Goal: Task Accomplishment & Management: Use online tool/utility

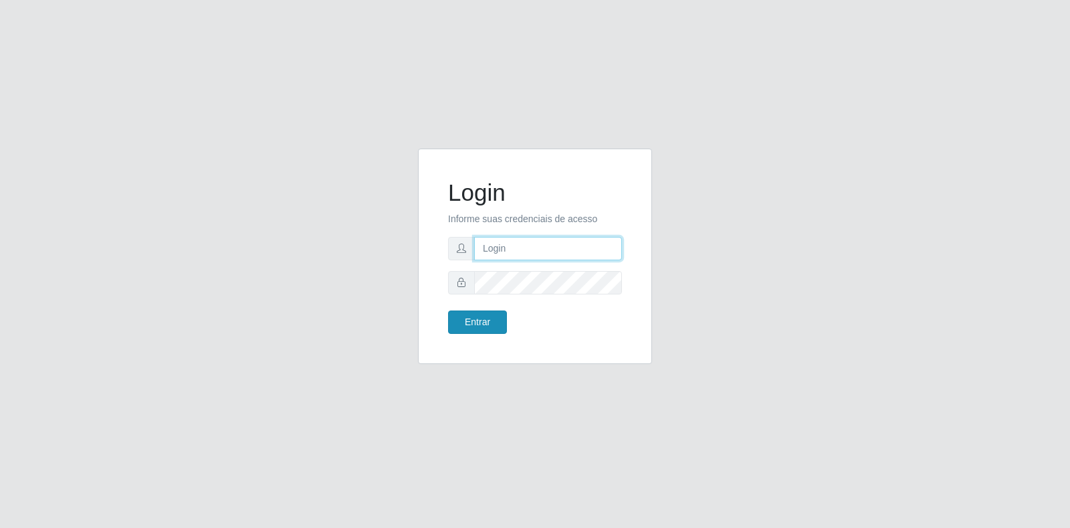
type input "[EMAIL_ADDRESS][DOMAIN_NAME]"
click at [490, 321] on button "Entrar" at bounding box center [477, 321] width 59 height 23
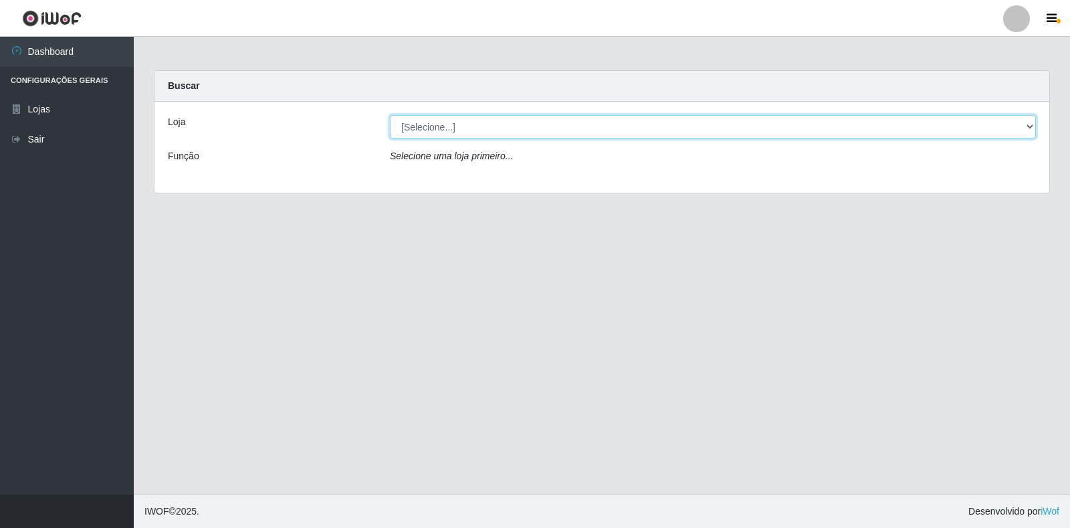
click at [599, 130] on select "[Selecione...] Atacado Vem - Loja 30 Laranjeiras Velha" at bounding box center [713, 126] width 646 height 23
click at [390, 115] on select "[Selecione...] Atacado Vem - Loja 30 Laranjeiras Velha" at bounding box center [713, 126] width 646 height 23
click at [556, 135] on select "[Selecione...] Atacado Vem - Loja 30 Laranjeiras Velha" at bounding box center [713, 126] width 646 height 23
select select "495"
click at [390, 115] on select "[Selecione...] Atacado Vem - Loja 30 Laranjeiras Velha" at bounding box center [713, 126] width 646 height 23
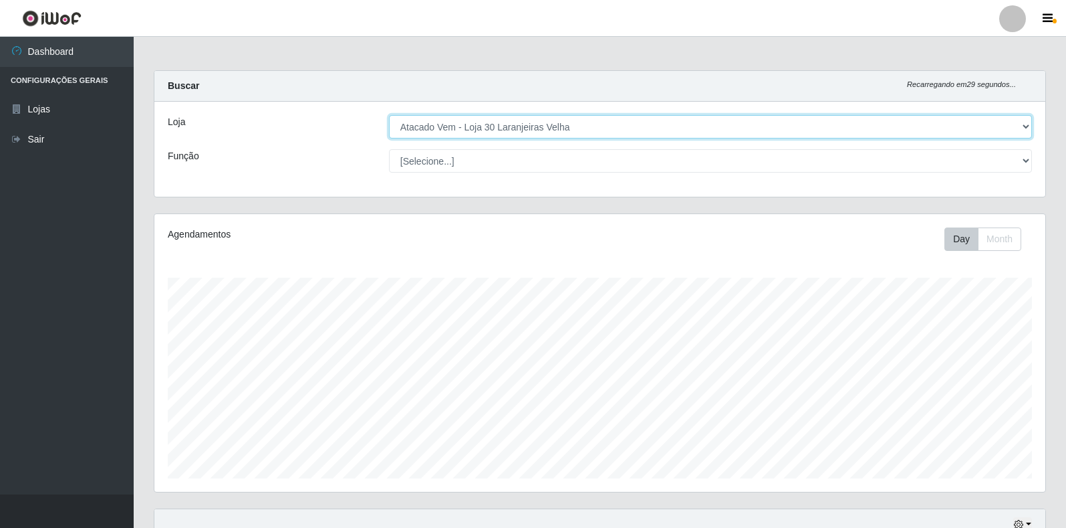
scroll to position [277, 891]
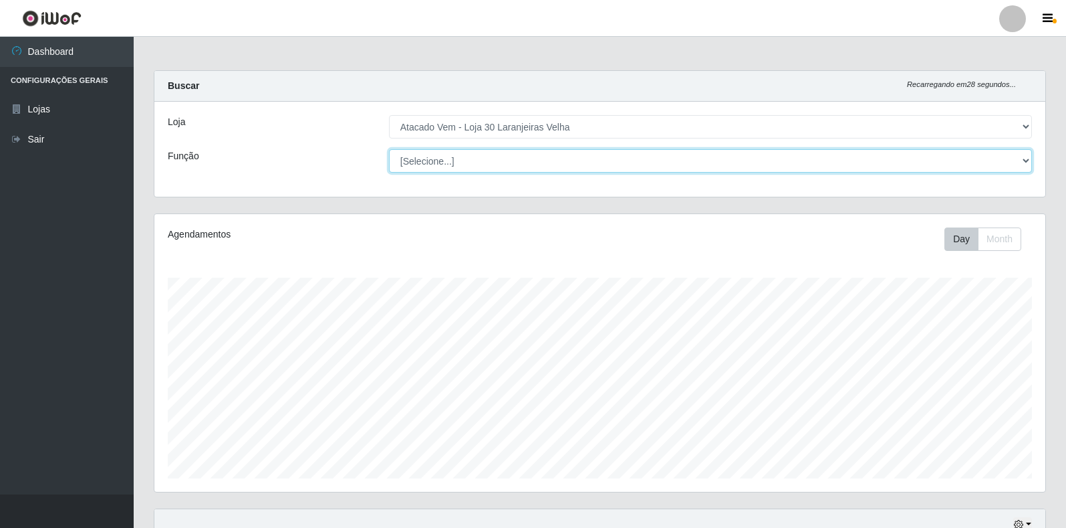
drag, startPoint x: 495, startPoint y: 161, endPoint x: 496, endPoint y: 170, distance: 9.4
click at [495, 161] on select "[Selecione...] Repositor Repositor + Repositor ++" at bounding box center [710, 160] width 643 height 23
click at [389, 149] on select "[Selecione...] Repositor Repositor + Repositor ++" at bounding box center [710, 160] width 643 height 23
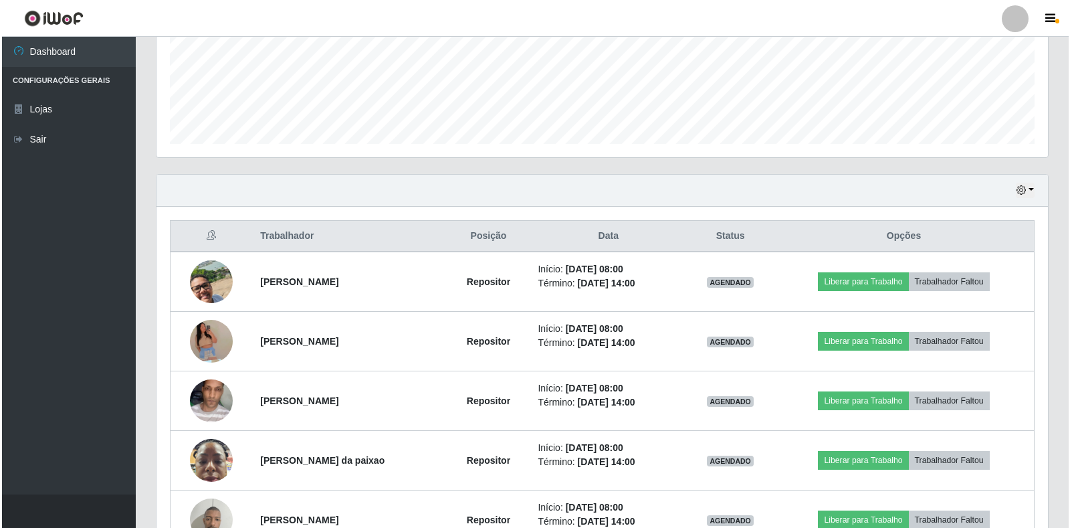
scroll to position [401, 0]
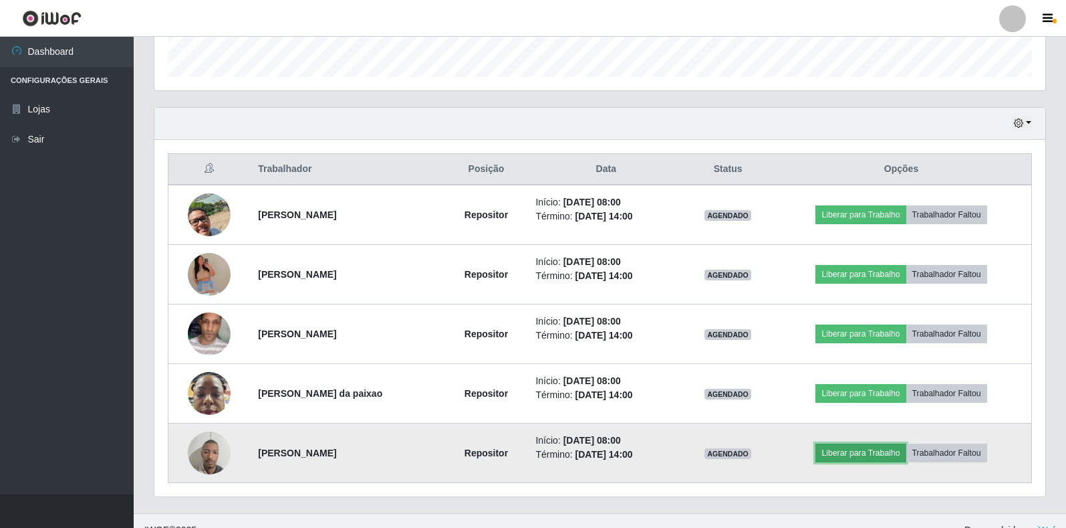
click at [875, 451] on button "Liberar para Trabalho" at bounding box center [861, 452] width 90 height 19
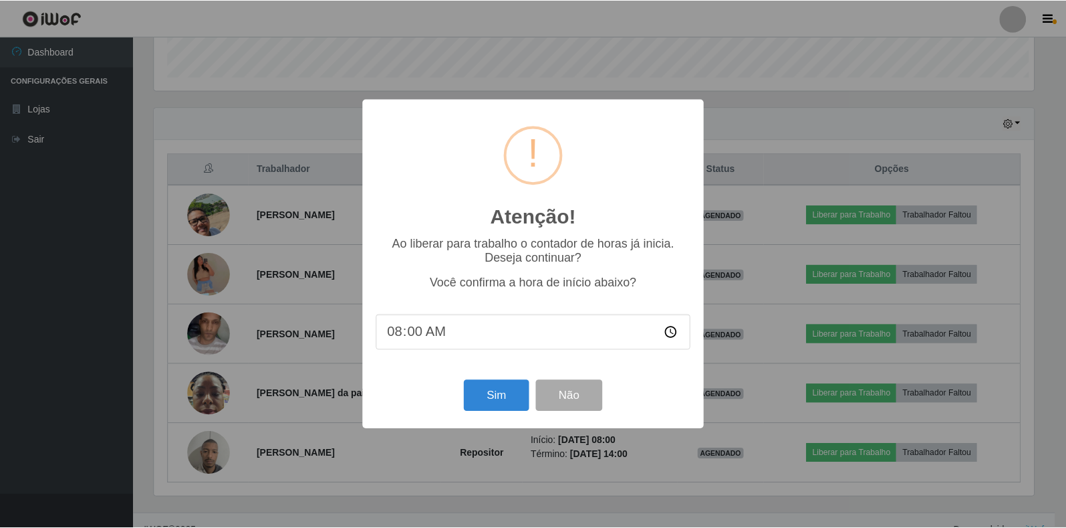
scroll to position [277, 883]
click at [486, 390] on button "Sim" at bounding box center [497, 395] width 65 height 31
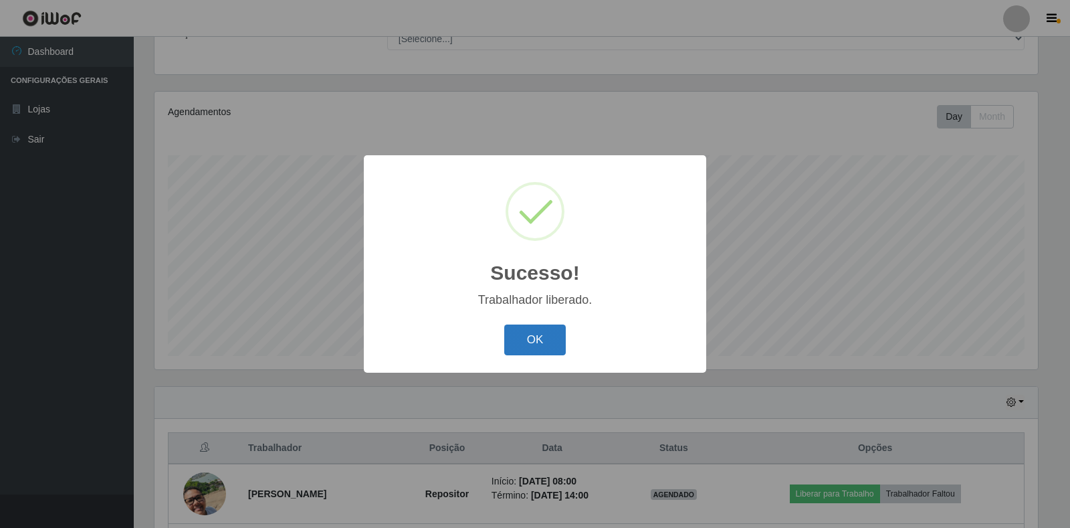
click at [546, 335] on button "OK" at bounding box center [535, 339] width 62 height 31
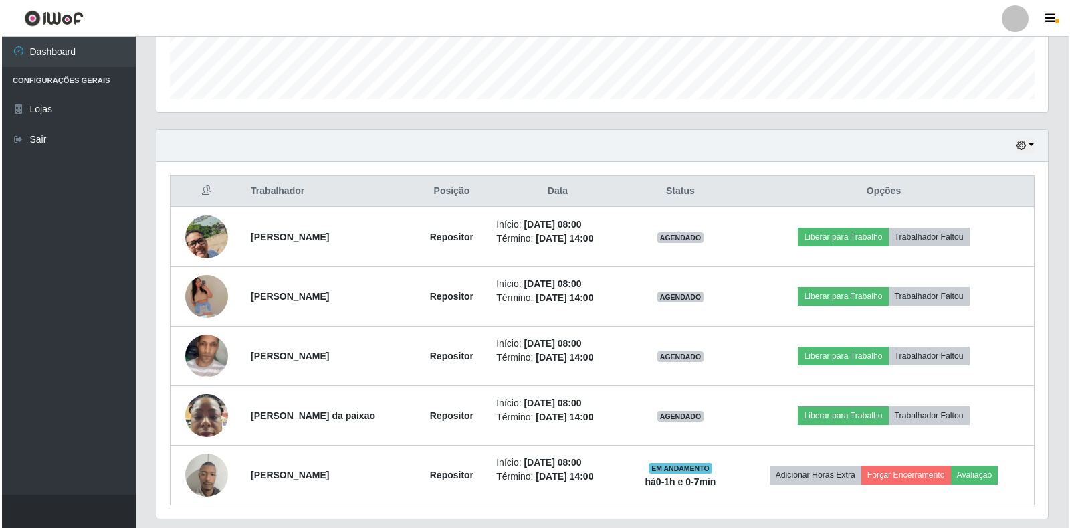
scroll to position [420, 0]
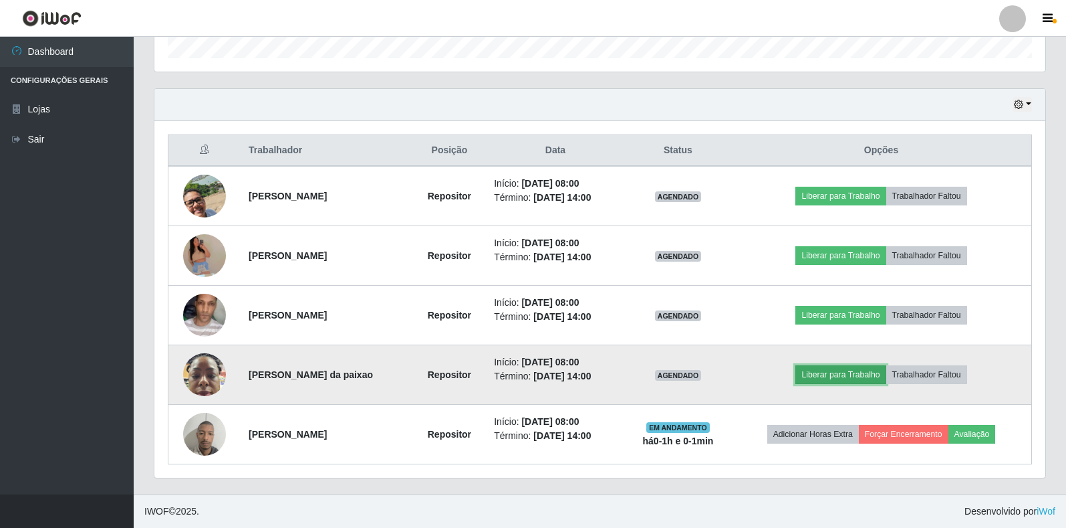
click at [832, 372] on button "Liberar para Trabalho" at bounding box center [841, 374] width 90 height 19
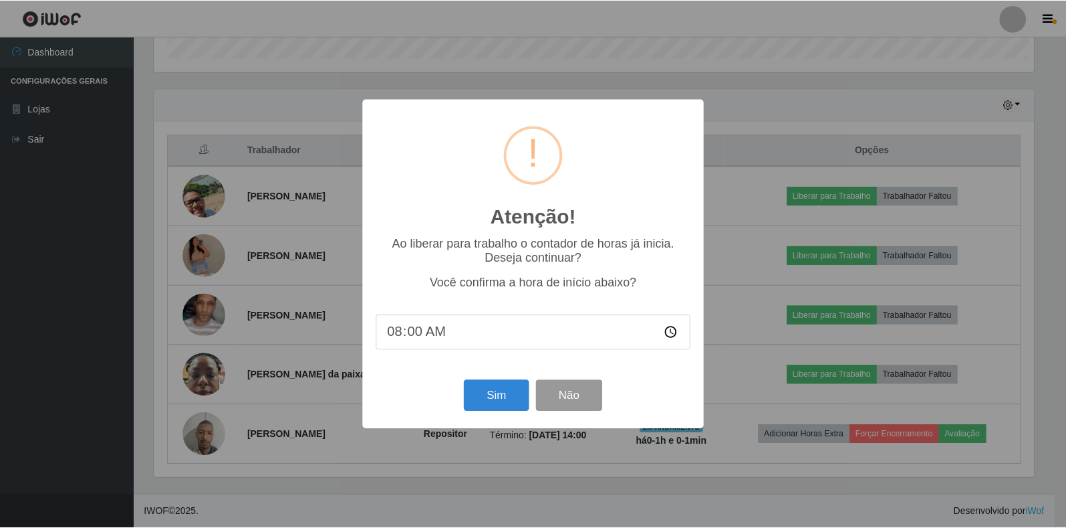
scroll to position [277, 883]
click at [511, 408] on button "Sim" at bounding box center [497, 395] width 65 height 31
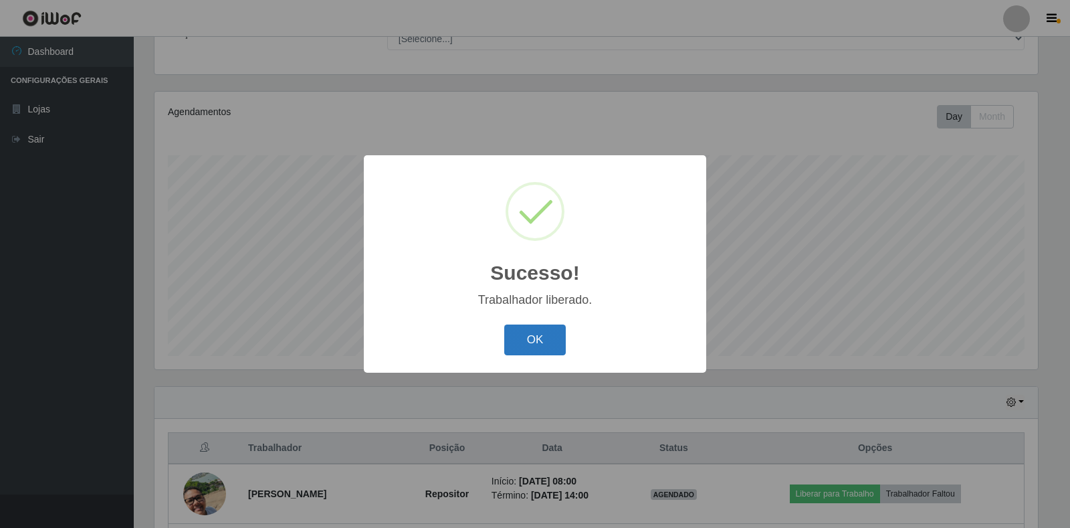
click at [520, 344] on button "OK" at bounding box center [535, 339] width 62 height 31
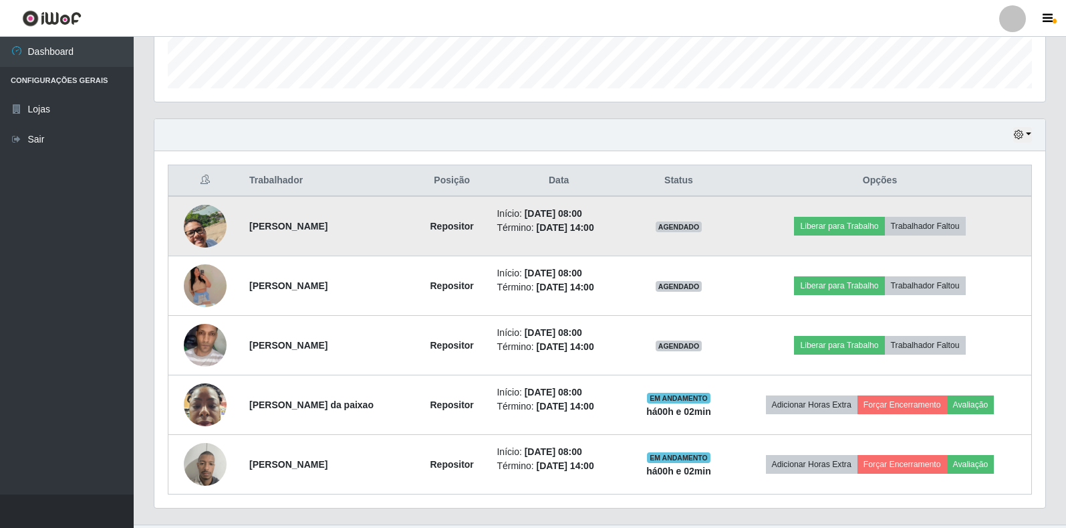
scroll to position [420, 0]
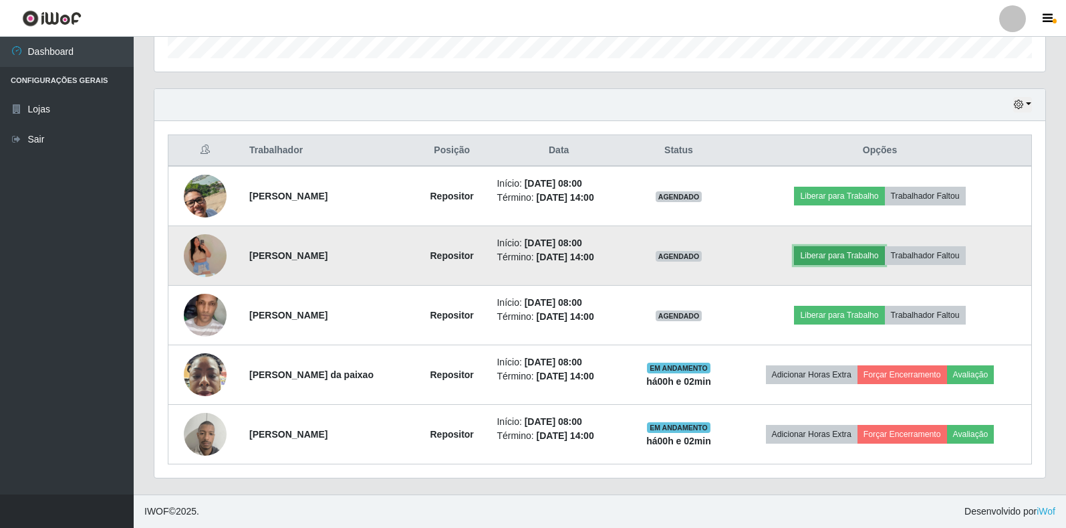
click at [856, 257] on button "Liberar para Trabalho" at bounding box center [839, 255] width 90 height 19
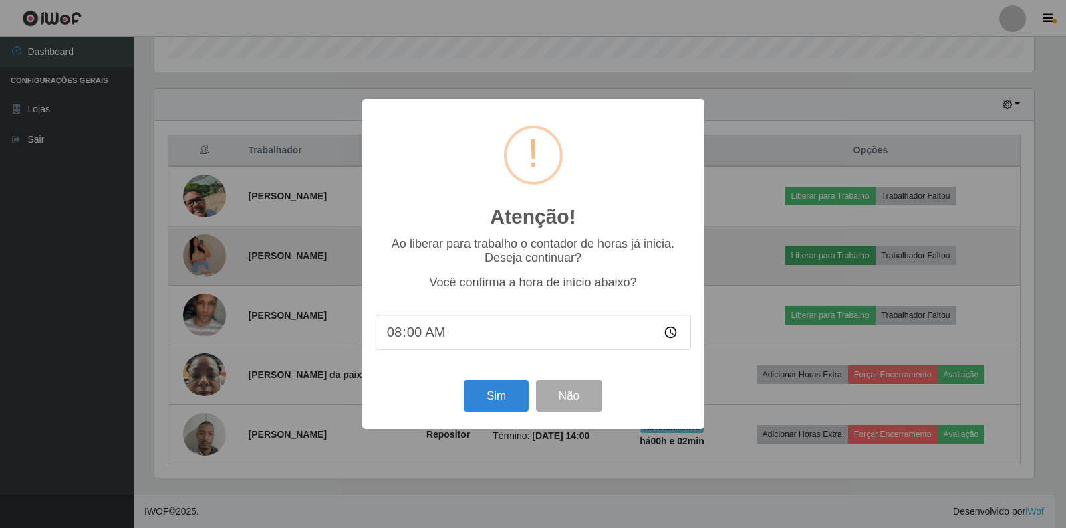
scroll to position [277, 883]
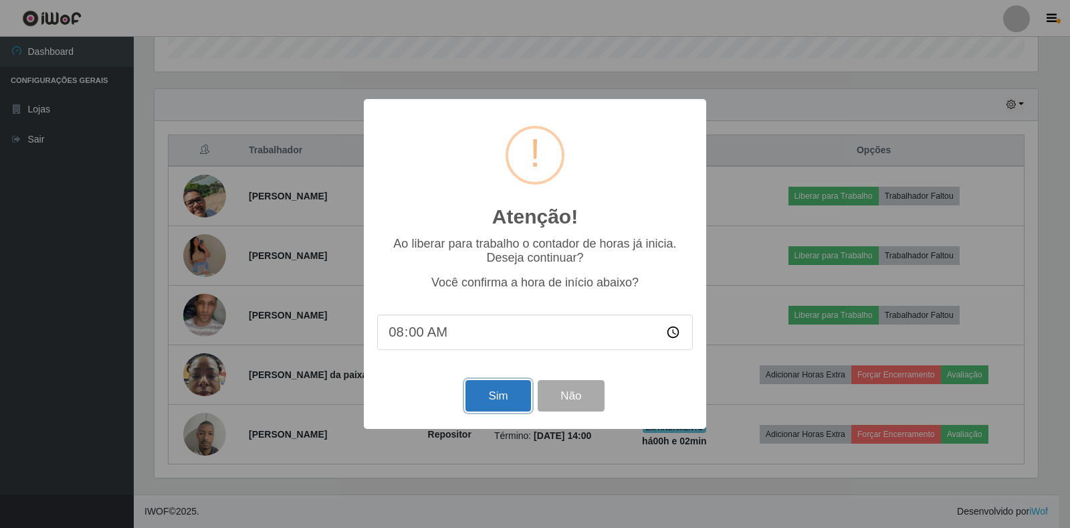
click at [505, 405] on button "Sim" at bounding box center [497, 395] width 65 height 31
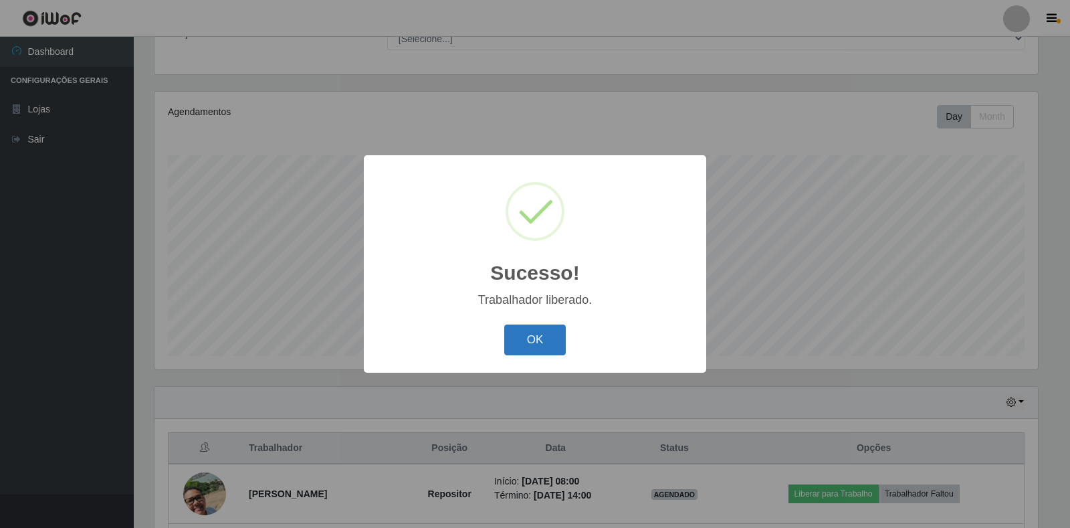
click at [544, 340] on button "OK" at bounding box center [535, 339] width 62 height 31
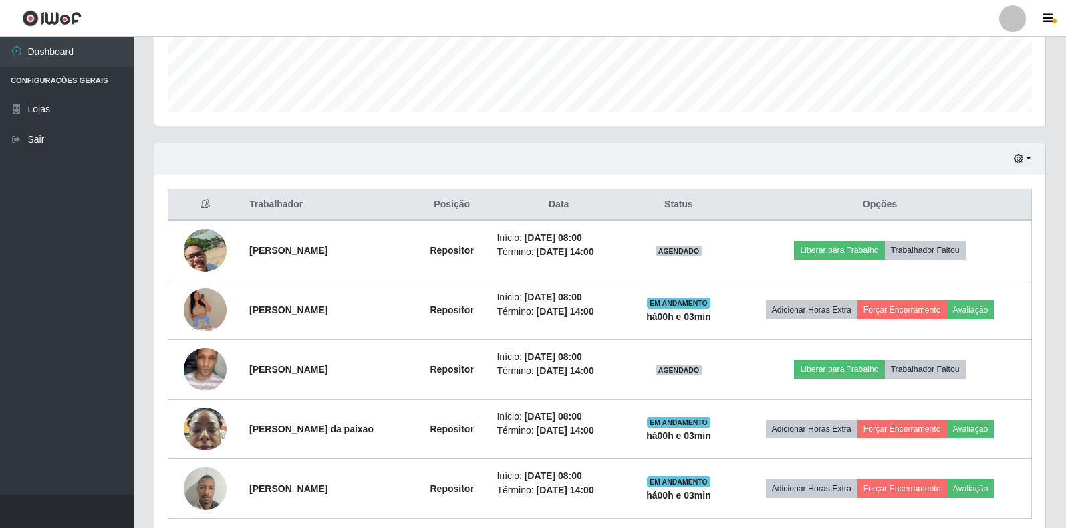
scroll to position [390, 0]
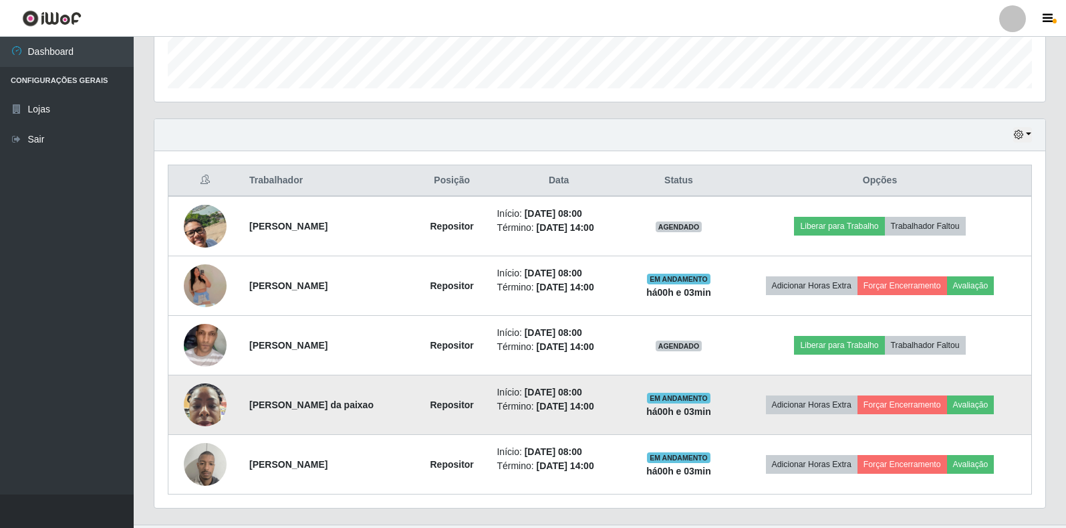
click at [209, 404] on img at bounding box center [205, 404] width 43 height 57
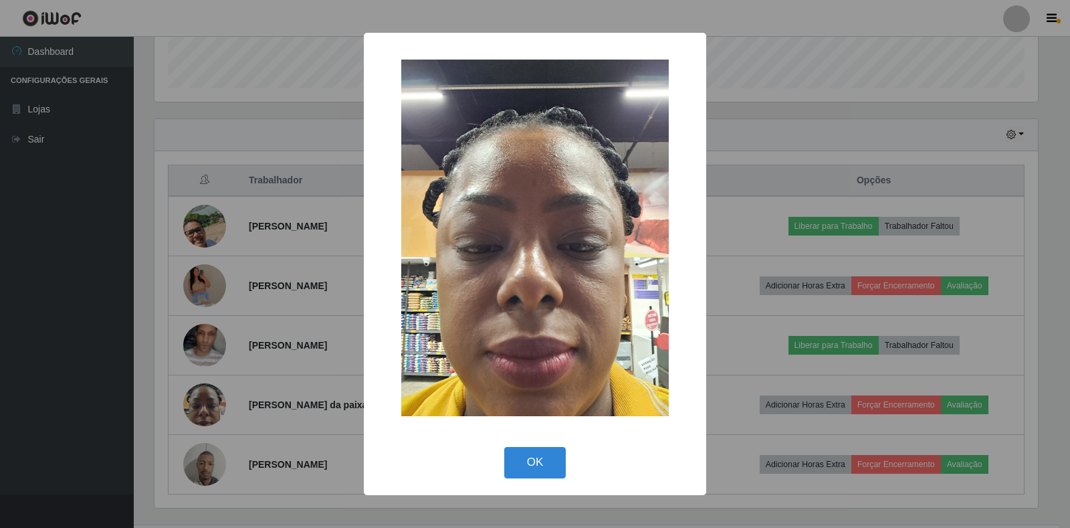
click at [270, 303] on div "× OK Cancel" at bounding box center [535, 264] width 1070 height 528
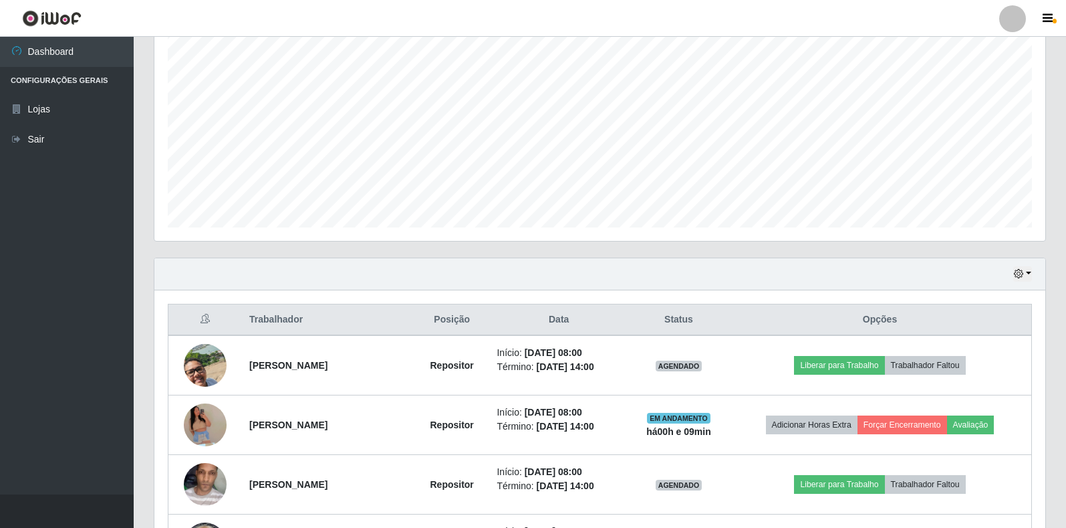
scroll to position [401, 0]
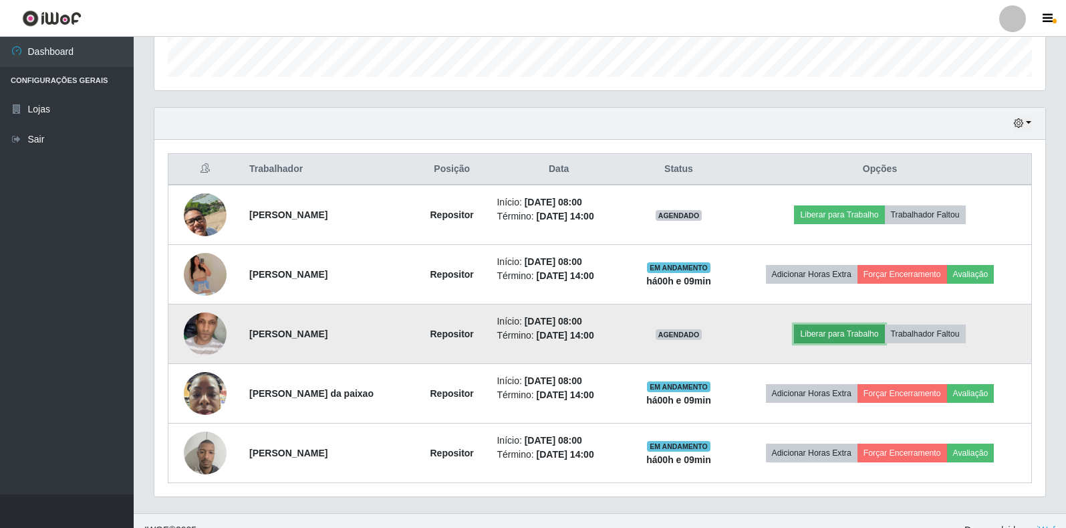
click at [833, 330] on button "Liberar para Trabalho" at bounding box center [839, 333] width 90 height 19
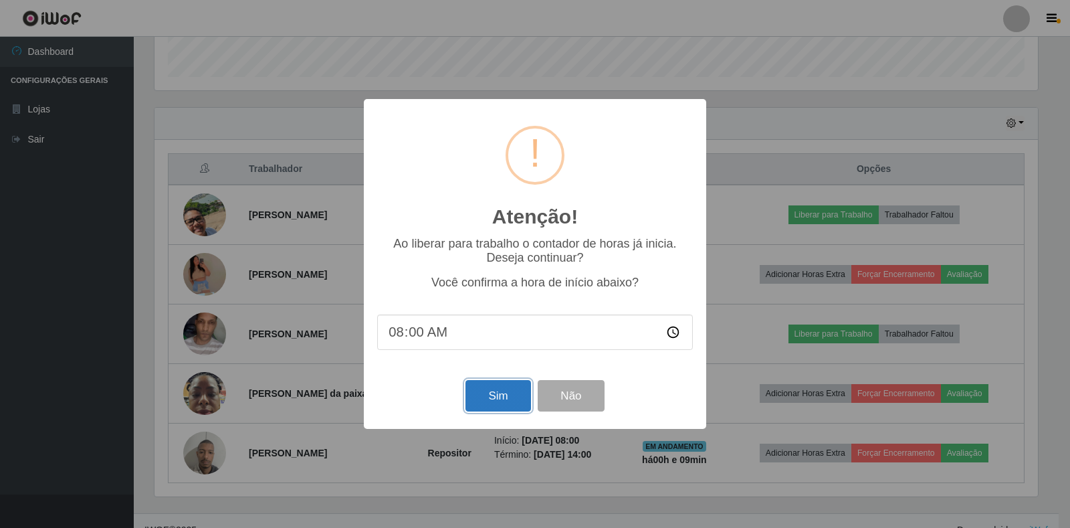
click at [511, 394] on button "Sim" at bounding box center [497, 395] width 65 height 31
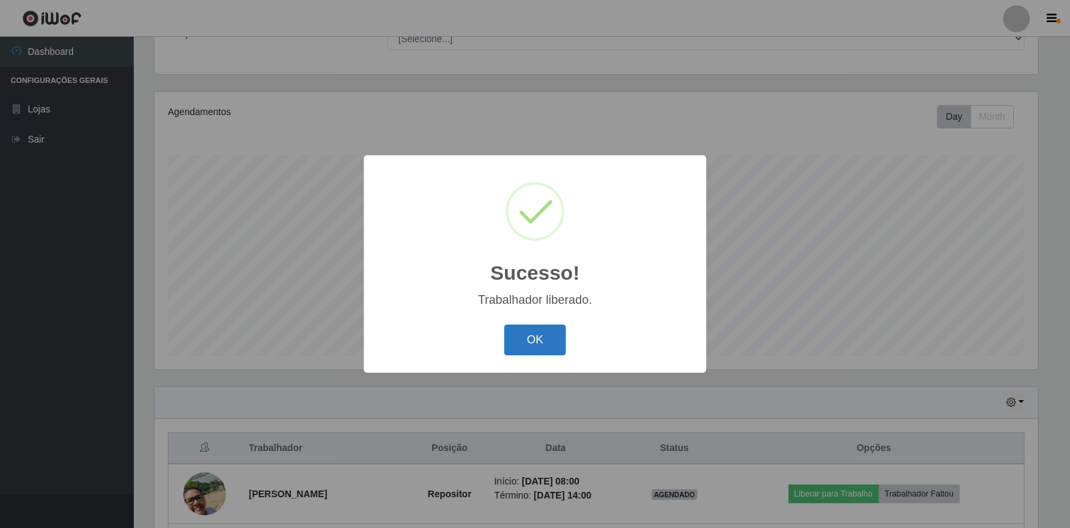
click at [542, 344] on button "OK" at bounding box center [535, 339] width 62 height 31
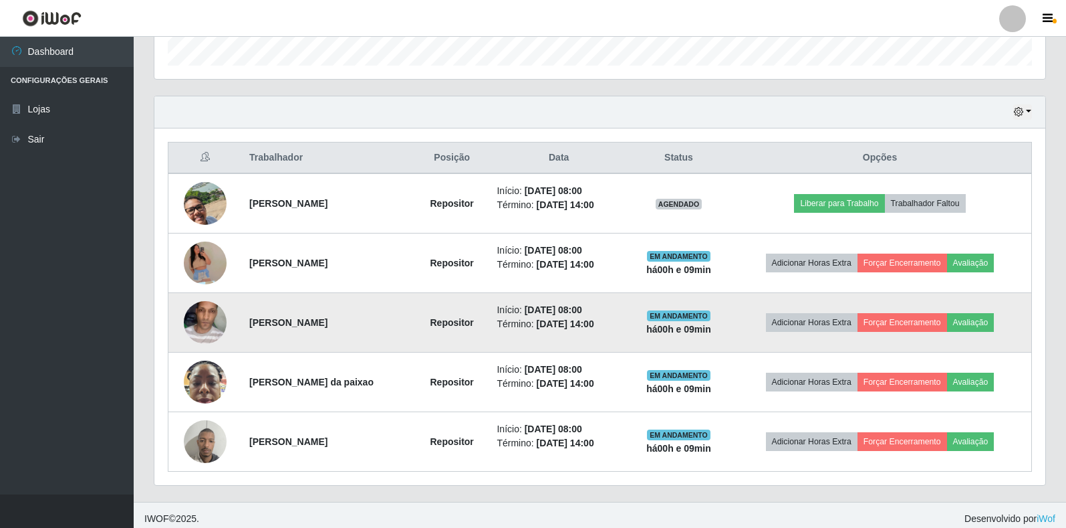
scroll to position [420, 0]
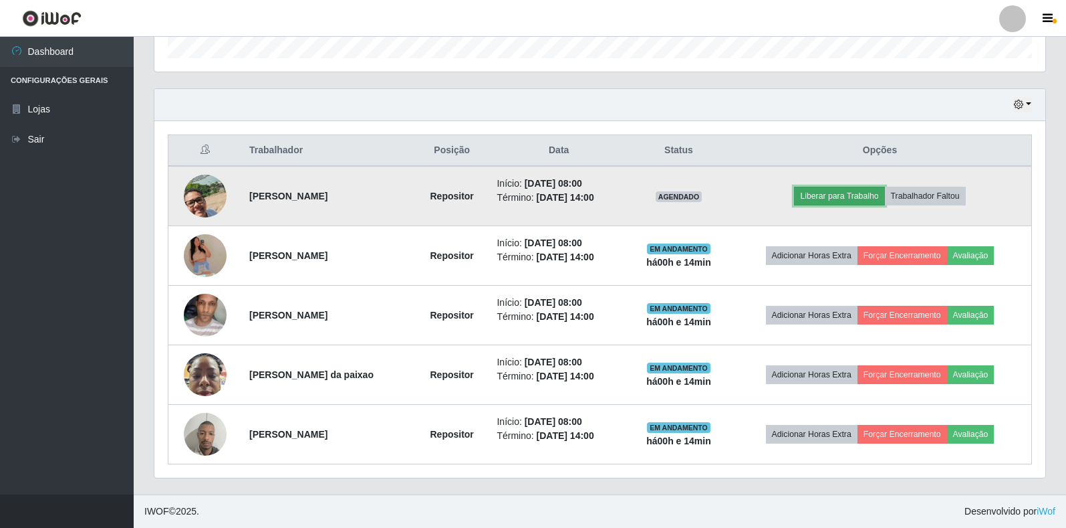
click at [852, 201] on button "Liberar para Trabalho" at bounding box center [839, 196] width 90 height 19
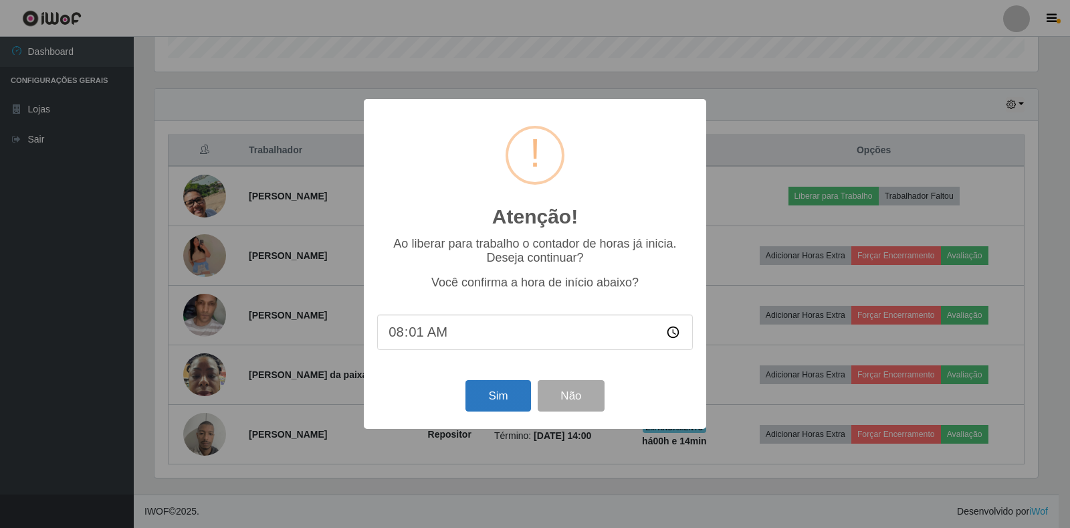
type input "08:14"
click at [495, 385] on button "Sim" at bounding box center [497, 395] width 65 height 31
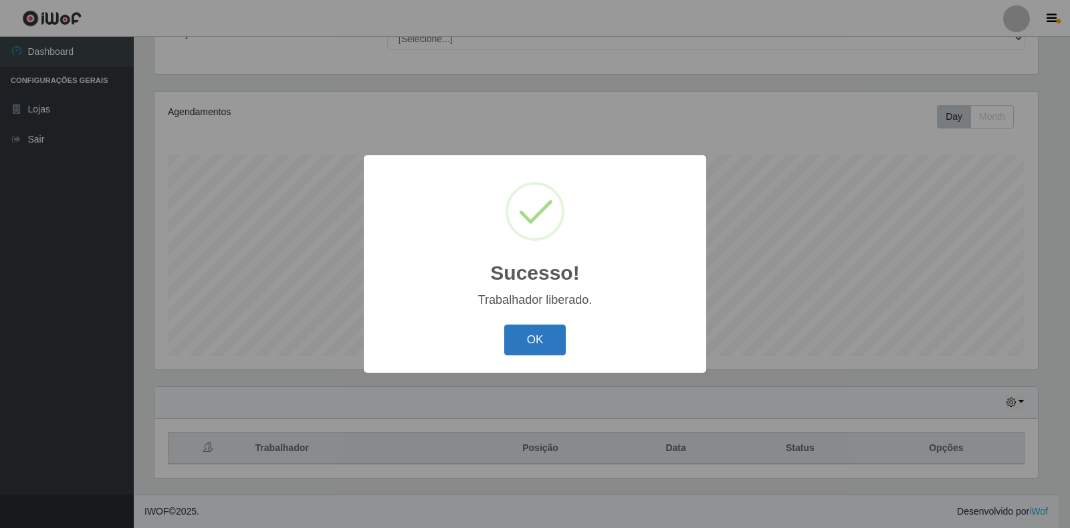
click at [533, 346] on button "OK" at bounding box center [535, 339] width 62 height 31
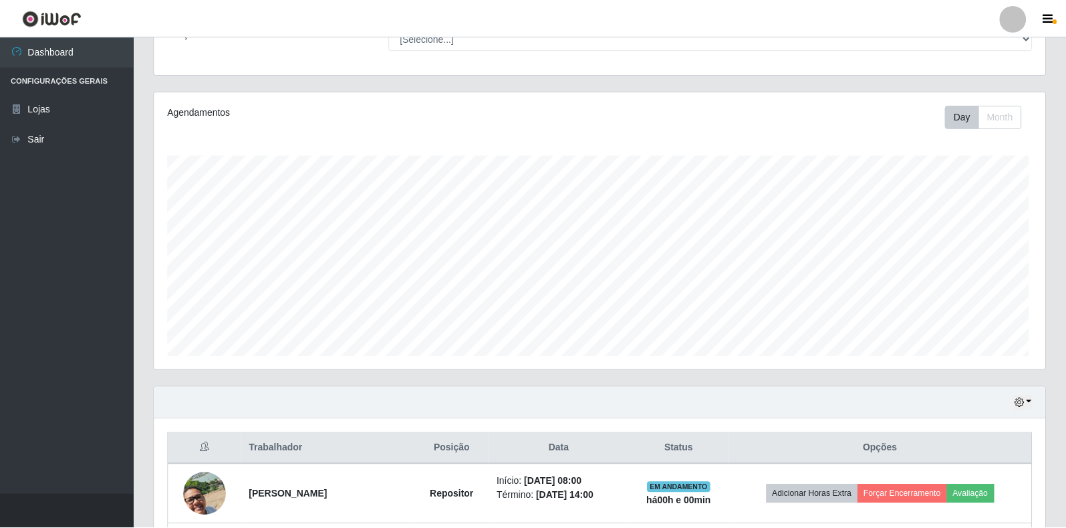
scroll to position [277, 891]
